Goal: Task Accomplishment & Management: Use online tool/utility

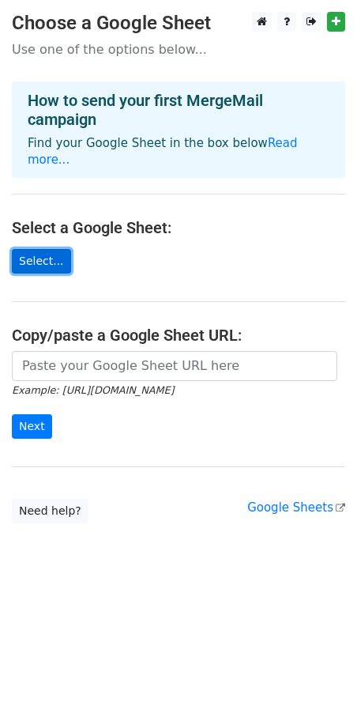
click at [45, 249] on link "Select..." at bounding box center [41, 261] width 59 height 24
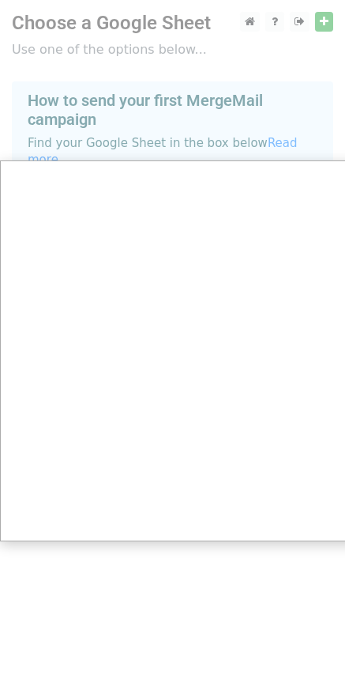
scroll to position [12, 0]
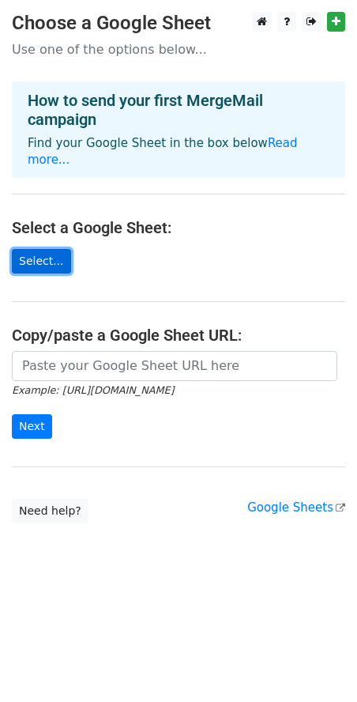
click at [30, 249] on link "Select..." at bounding box center [41, 261] width 59 height 24
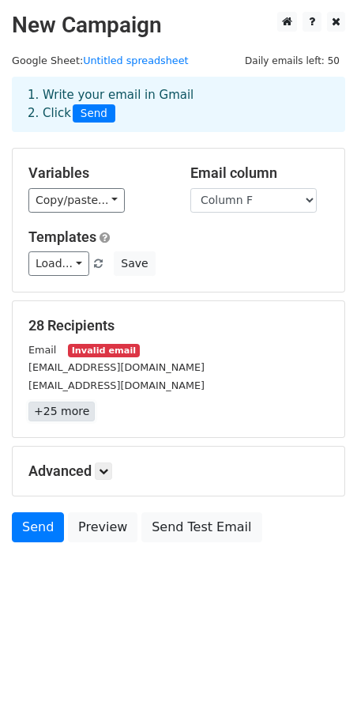
click at [70, 410] on link "+25 more" at bounding box center [61, 411] width 66 height 20
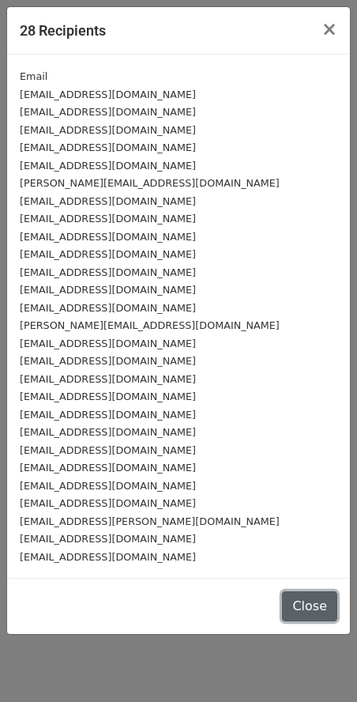
click at [309, 608] on button "Close" at bounding box center [309, 606] width 55 height 30
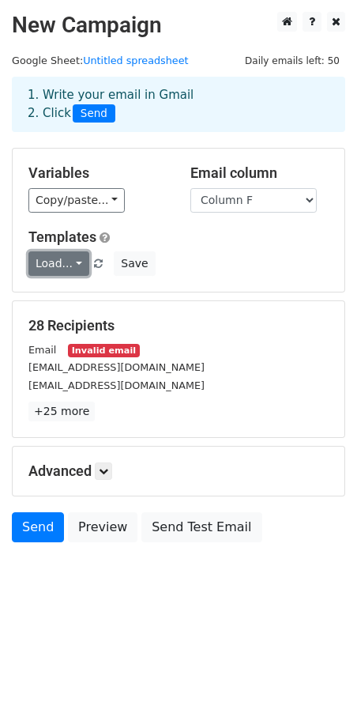
click at [45, 264] on link "Load..." at bounding box center [58, 263] width 61 height 24
click at [102, 476] on link at bounding box center [103, 470] width 17 height 17
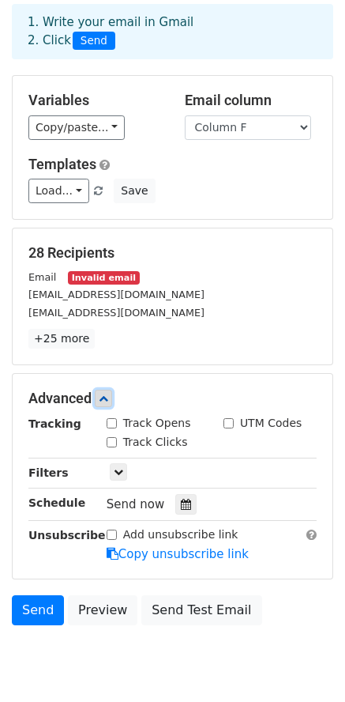
scroll to position [79, 0]
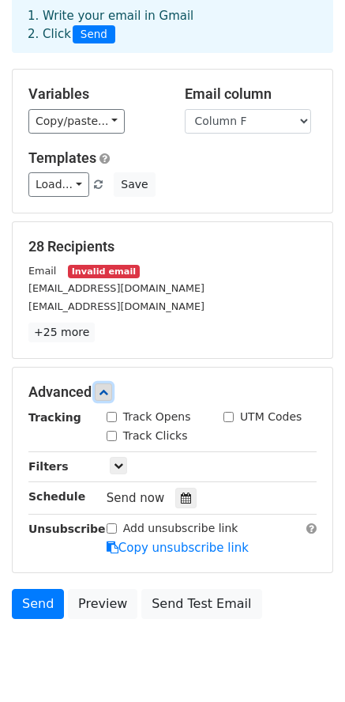
click at [105, 397] on link at bounding box center [103, 391] width 17 height 17
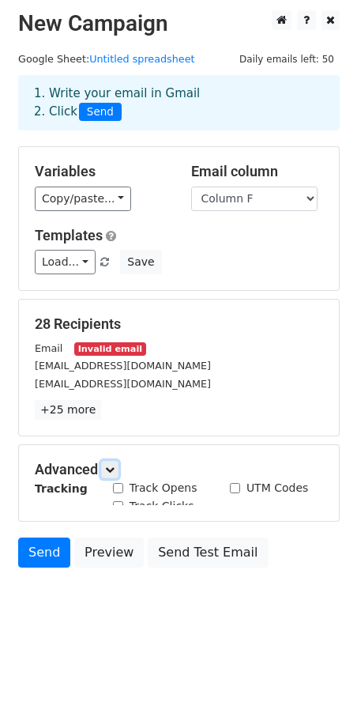
scroll to position [0, 0]
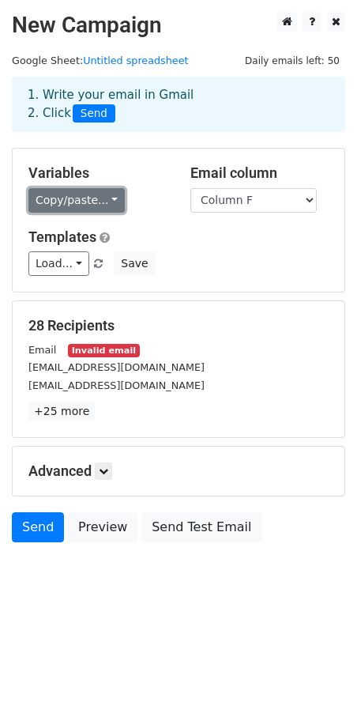
click at [74, 201] on link "Copy/paste..." at bounding box center [76, 200] width 96 height 24
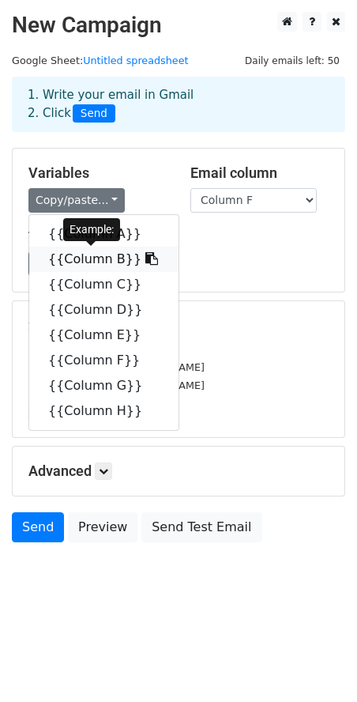
click at [81, 262] on link "{{Column B}}" at bounding box center [103, 259] width 149 height 25
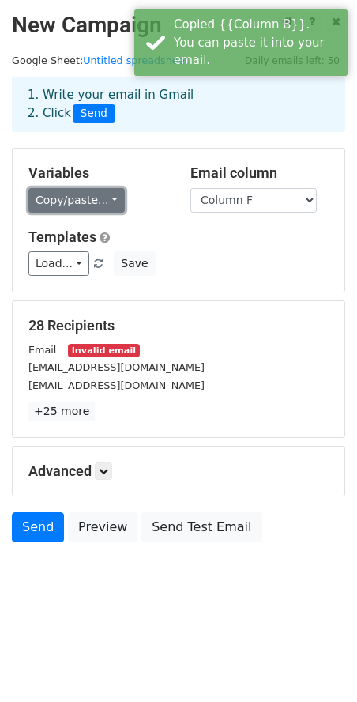
click at [82, 194] on link "Copy/paste..." at bounding box center [76, 200] width 96 height 24
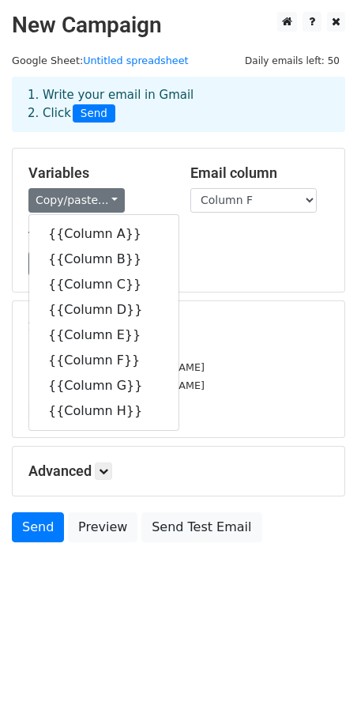
click at [220, 260] on div "Load... No templates saved Save" at bounding box center [179, 263] width 324 height 24
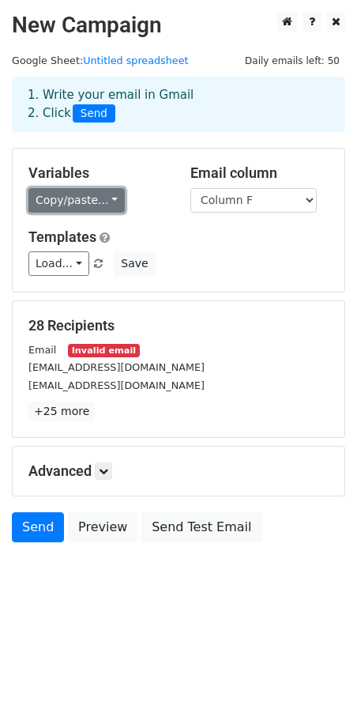
click at [51, 201] on link "Copy/paste..." at bounding box center [76, 200] width 96 height 24
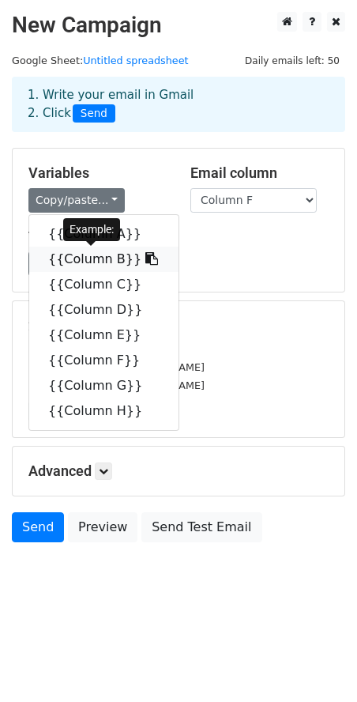
click at [86, 257] on link "{{Column B}}" at bounding box center [103, 259] width 149 height 25
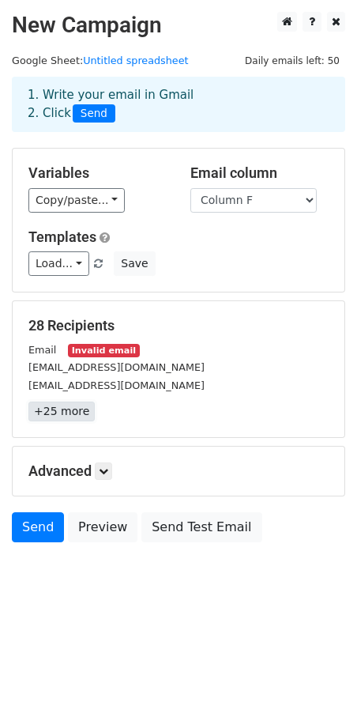
click at [67, 408] on link "+25 more" at bounding box center [61, 411] width 66 height 20
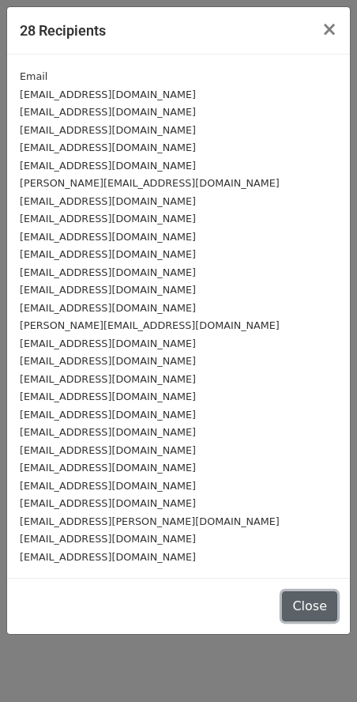
click at [309, 615] on button "Close" at bounding box center [309, 606] width 55 height 30
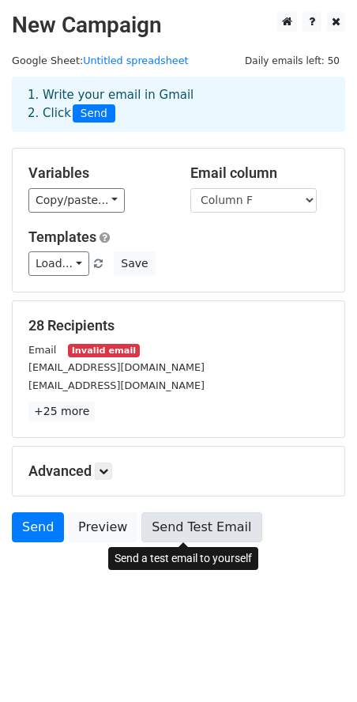
click at [198, 521] on link "Send Test Email" at bounding box center [201, 527] width 120 height 30
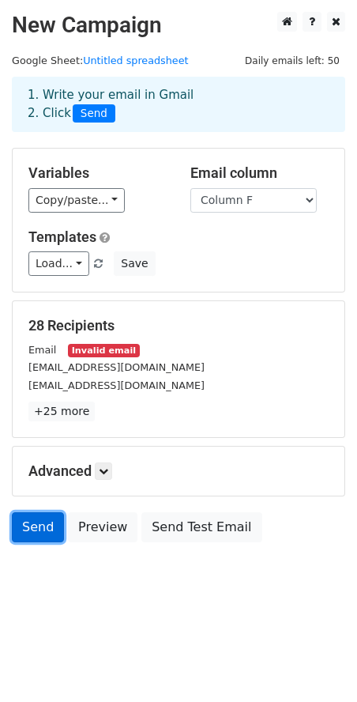
click at [32, 524] on link "Send" at bounding box center [38, 527] width 52 height 30
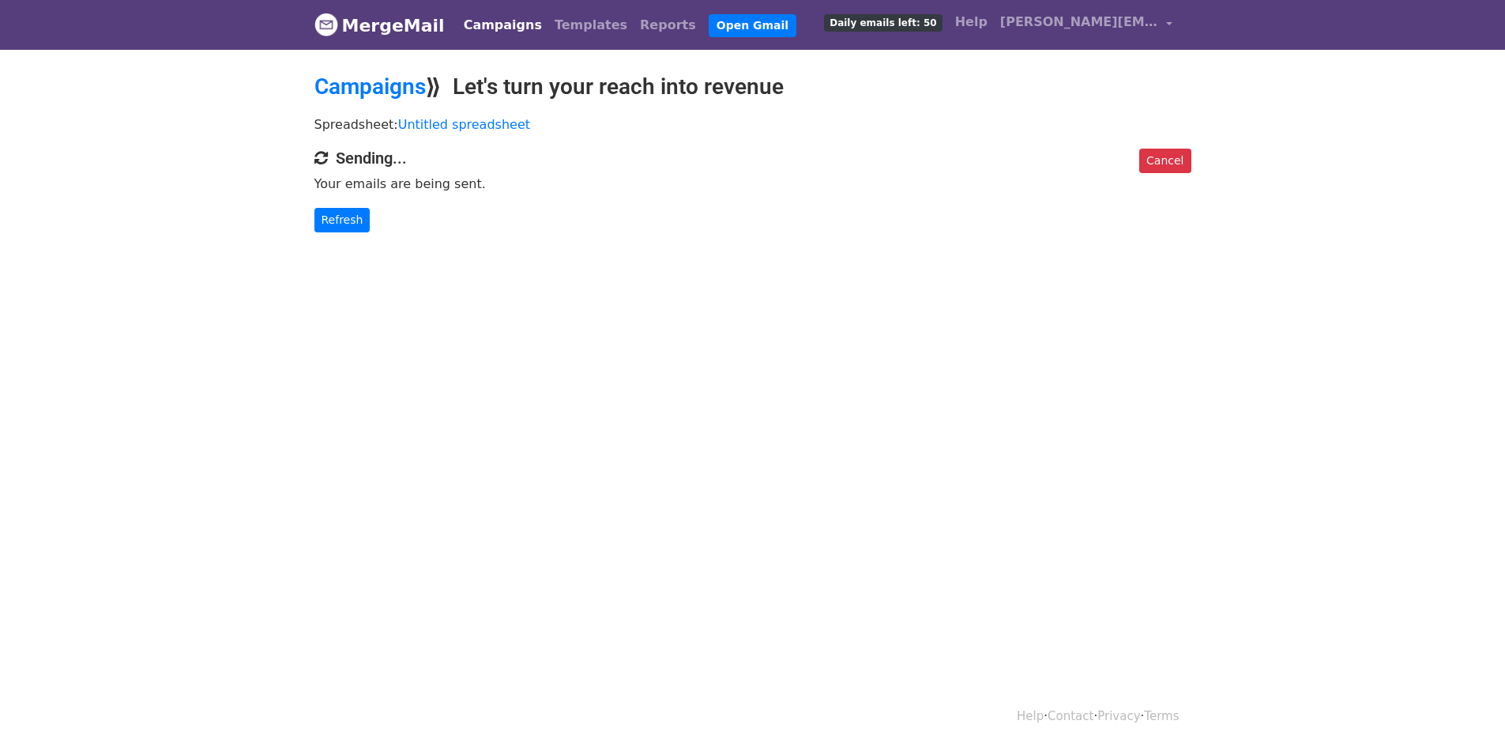
click at [1132, 149] on h4 "Sending..." at bounding box center [752, 158] width 877 height 19
click at [1155, 161] on link "Cancel" at bounding box center [1164, 161] width 51 height 24
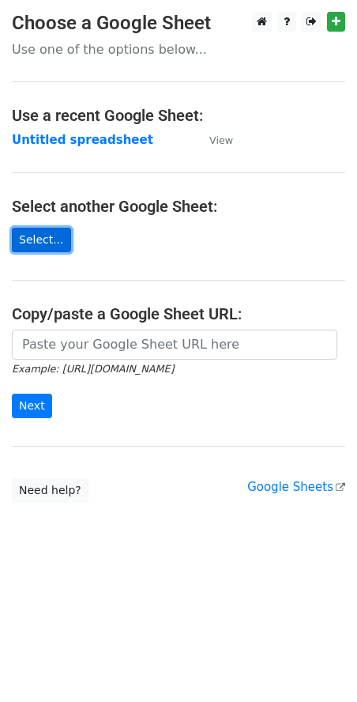
click at [47, 246] on link "Select..." at bounding box center [41, 240] width 59 height 24
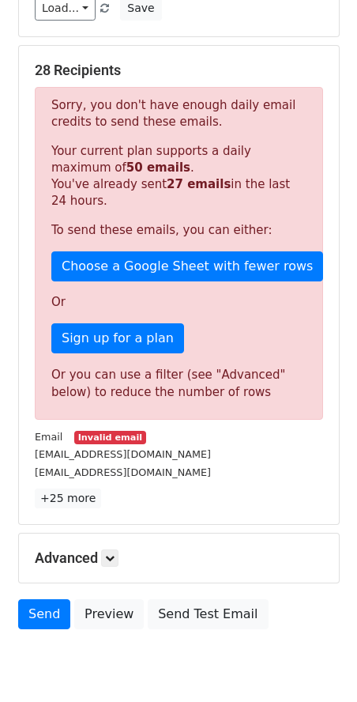
scroll to position [316, 0]
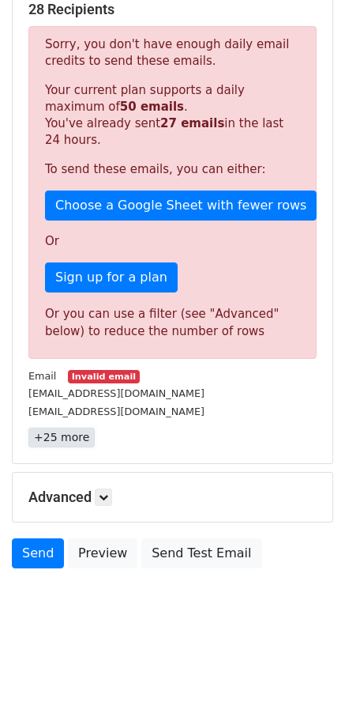
click at [60, 444] on link "+25 more" at bounding box center [61, 437] width 66 height 20
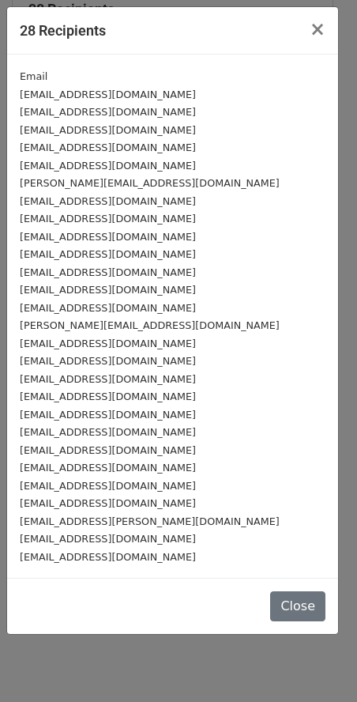
drag, startPoint x: 162, startPoint y: 555, endPoint x: 20, endPoint y: 502, distance: 151.7
click at [20, 502] on div "Email [EMAIL_ADDRESS][DOMAIN_NAME] [EMAIL_ADDRESS][DOMAIN_NAME] [EMAIL_ADDRESS]…" at bounding box center [172, 316] width 331 height 523
click at [186, 559] on div "[EMAIL_ADDRESS][DOMAIN_NAME]" at bounding box center [173, 557] width 306 height 18
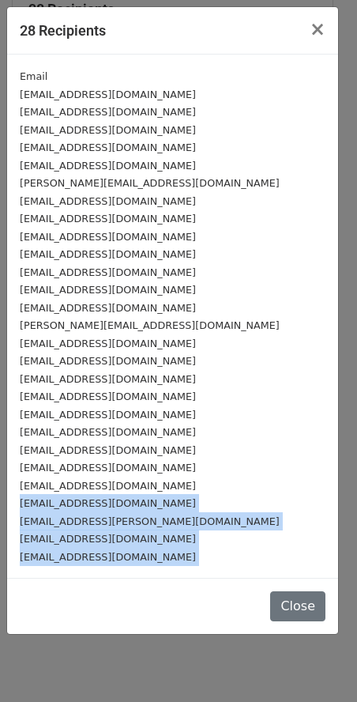
drag, startPoint x: 186, startPoint y: 559, endPoint x: 10, endPoint y: 502, distance: 184.2
click at [10, 502] on div "Email [EMAIL_ADDRESS][DOMAIN_NAME] [EMAIL_ADDRESS][DOMAIN_NAME] [EMAIL_ADDRESS]…" at bounding box center [172, 316] width 331 height 523
click at [306, 595] on button "Close" at bounding box center [297, 606] width 55 height 30
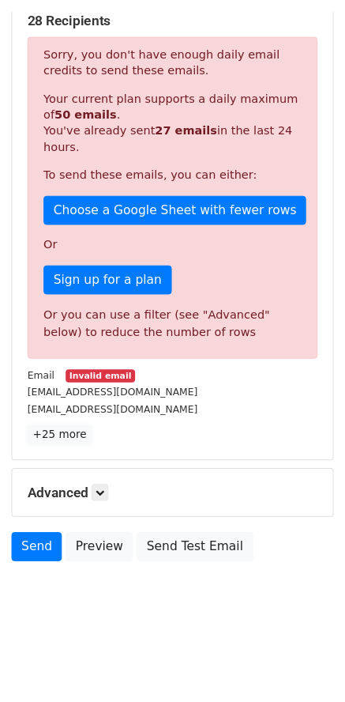
scroll to position [300, 0]
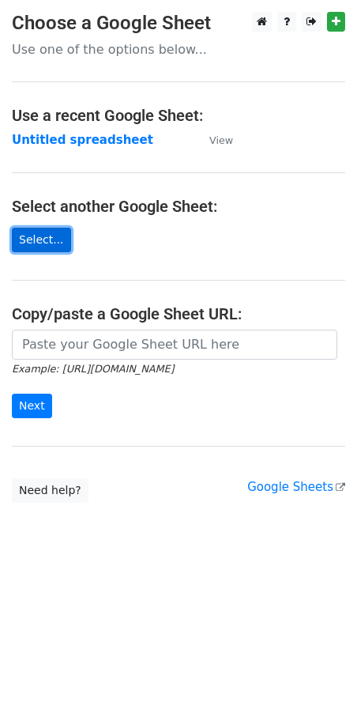
click at [47, 238] on link "Select..." at bounding box center [41, 240] width 59 height 24
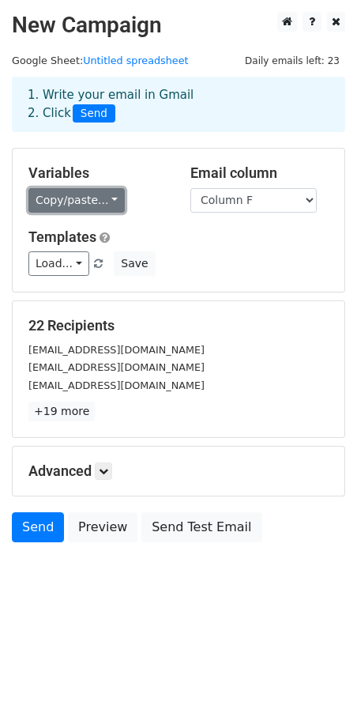
click at [80, 195] on link "Copy/paste..." at bounding box center [76, 200] width 96 height 24
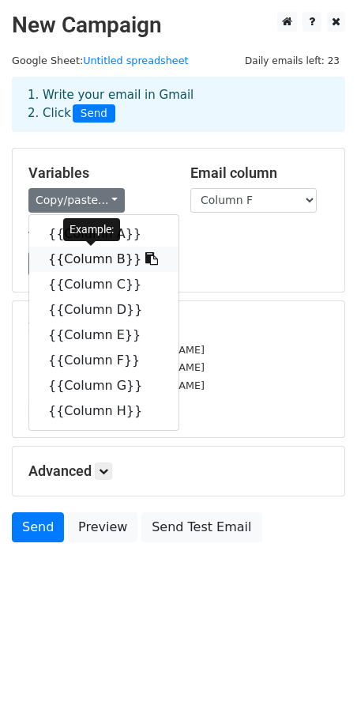
click at [79, 257] on link "{{Column B}}" at bounding box center [103, 259] width 149 height 25
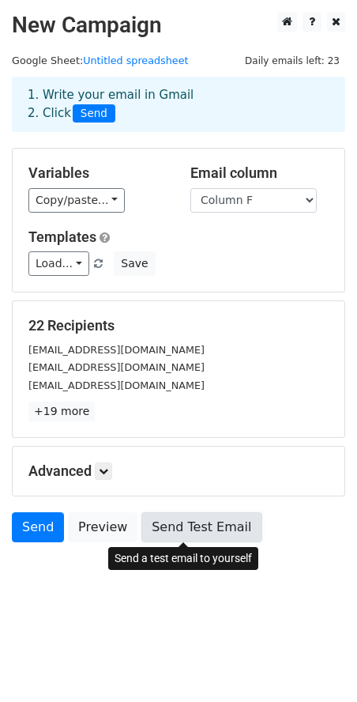
click at [210, 518] on link "Send Test Email" at bounding box center [201, 527] width 120 height 30
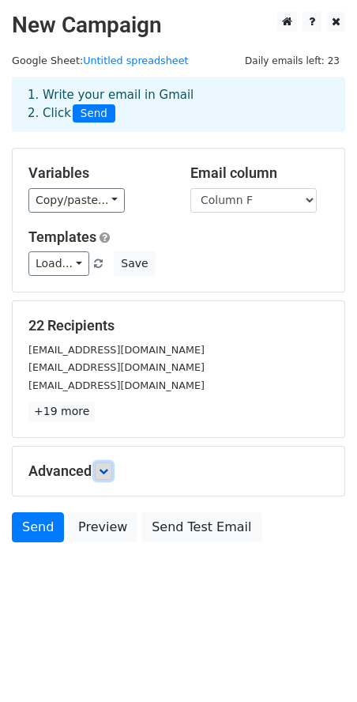
click at [107, 467] on icon at bounding box center [103, 470] width 9 height 9
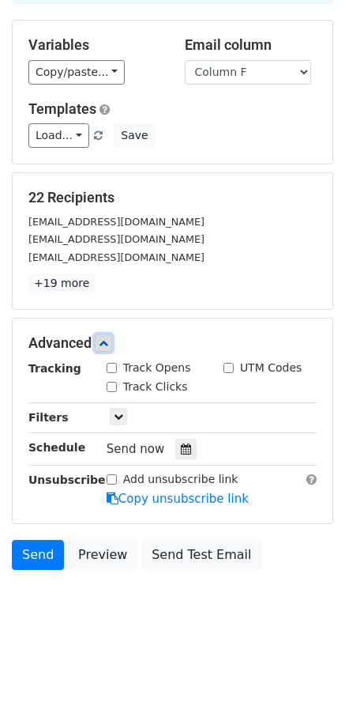
scroll to position [130, 0]
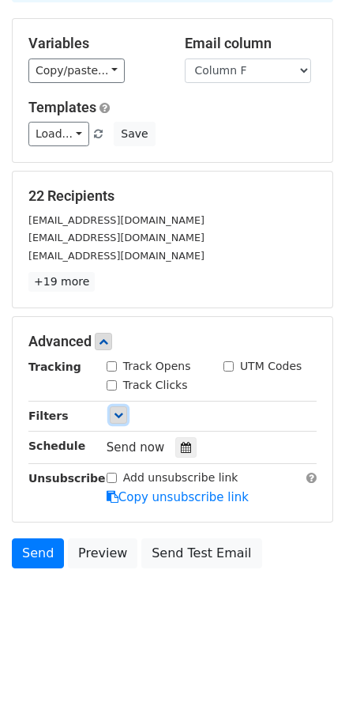
click at [120, 415] on icon at bounding box center [118, 414] width 9 height 9
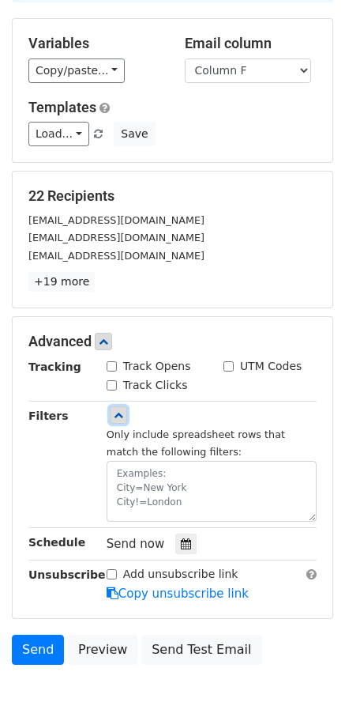
click at [117, 412] on icon at bounding box center [118, 414] width 9 height 9
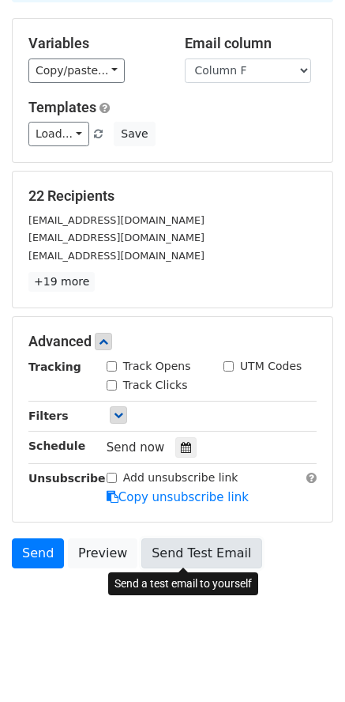
click at [161, 550] on link "Send Test Email" at bounding box center [201, 553] width 120 height 30
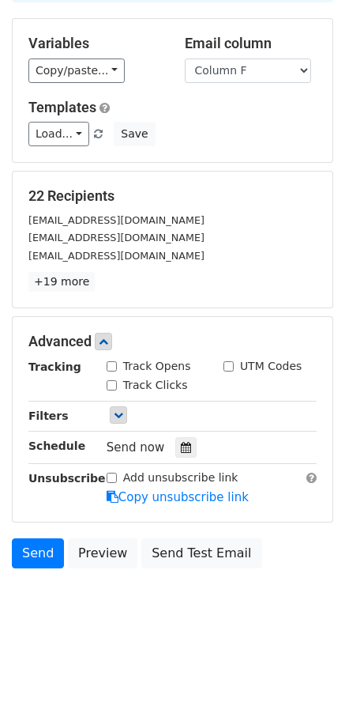
click at [171, 243] on div "[EMAIL_ADDRESS][DOMAIN_NAME]" at bounding box center [173, 237] width 312 height 18
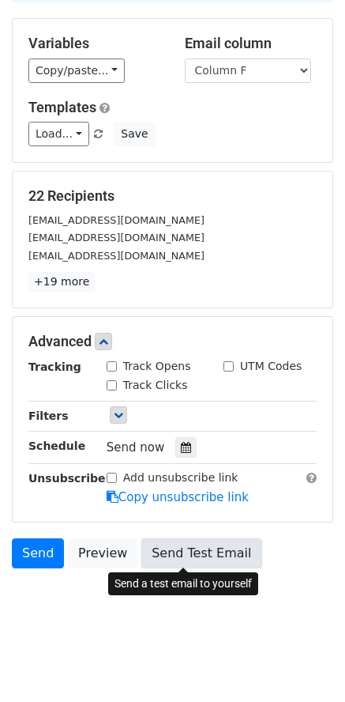
click at [190, 552] on link "Send Test Email" at bounding box center [201, 553] width 120 height 30
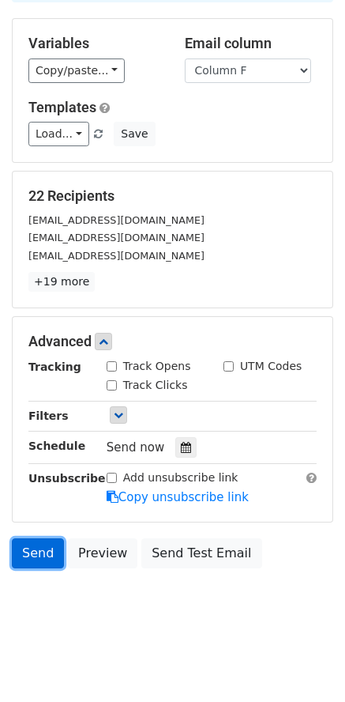
click at [51, 554] on link "Send" at bounding box center [38, 553] width 52 height 30
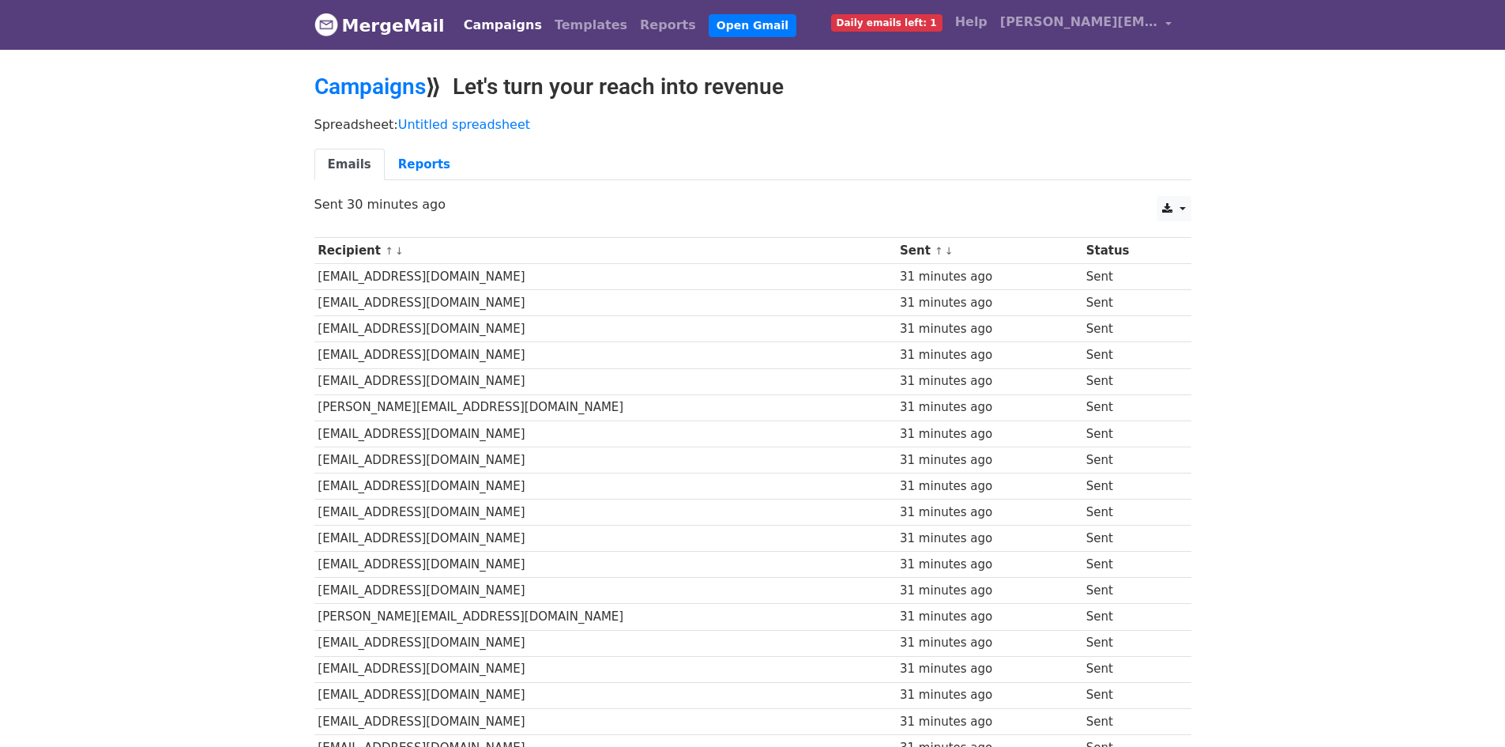
click at [362, 16] on link "MergeMail" at bounding box center [379, 25] width 130 height 33
